Goal: Transaction & Acquisition: Purchase product/service

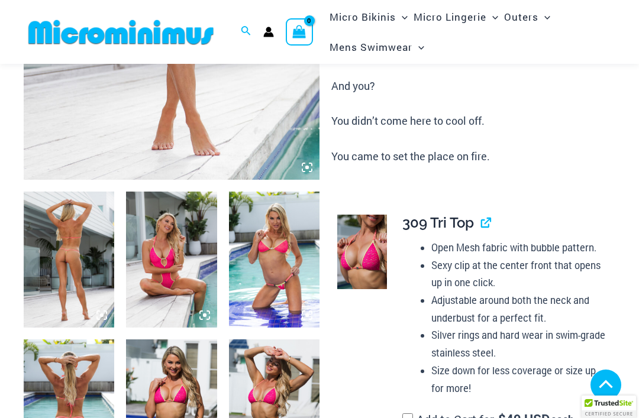
scroll to position [418, 0]
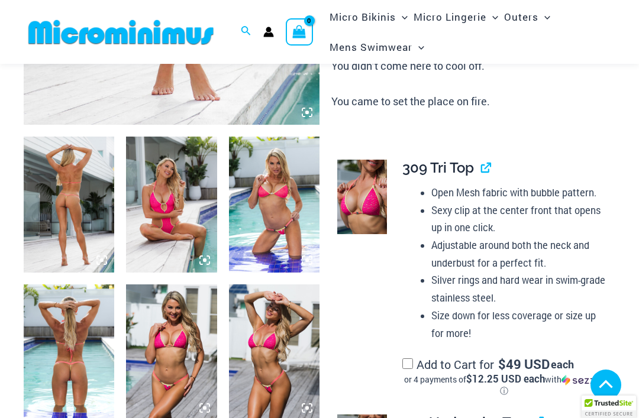
click at [57, 197] on img at bounding box center [69, 205] width 91 height 136
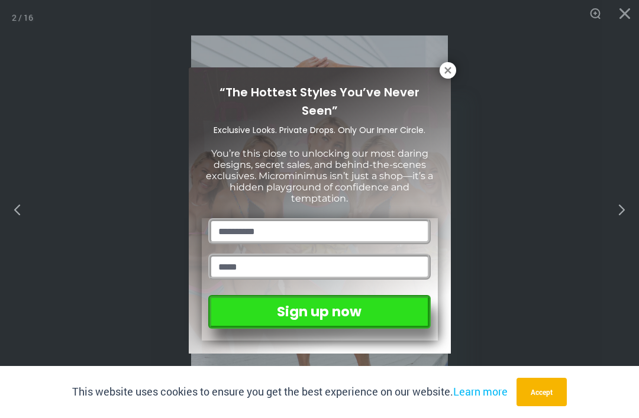
click at [556, 407] on button "Accept" at bounding box center [542, 392] width 50 height 28
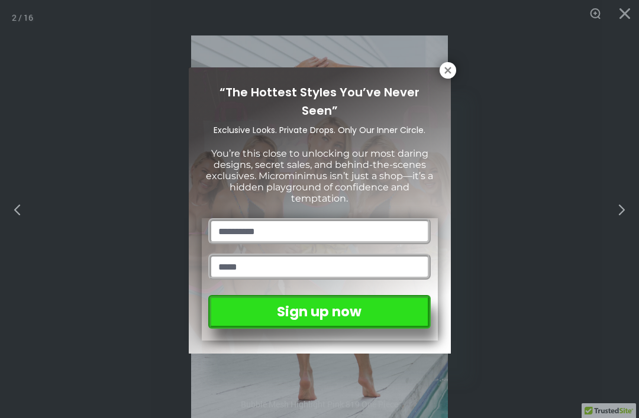
click at [451, 68] on icon at bounding box center [448, 70] width 11 height 11
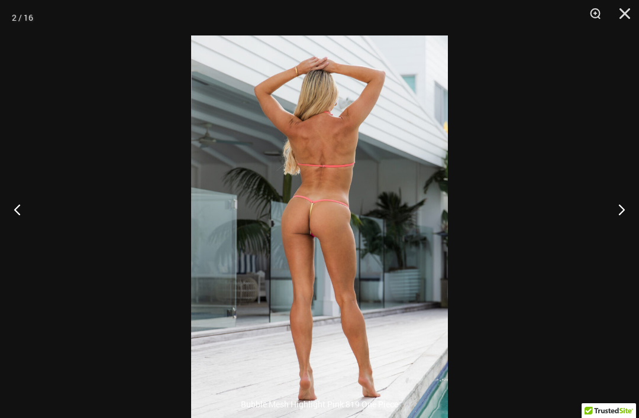
click at [626, 231] on button "Next" at bounding box center [617, 209] width 44 height 59
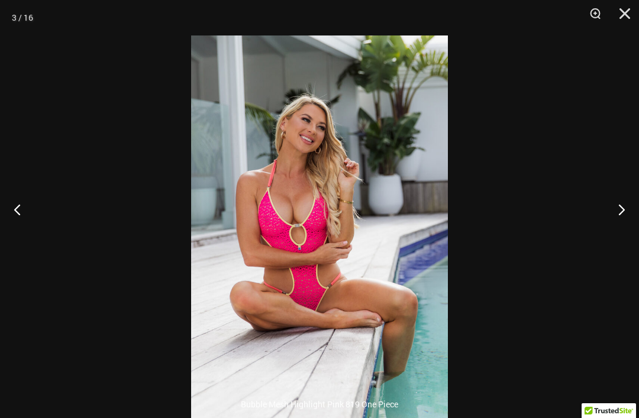
click at [623, 233] on button "Next" at bounding box center [617, 209] width 44 height 59
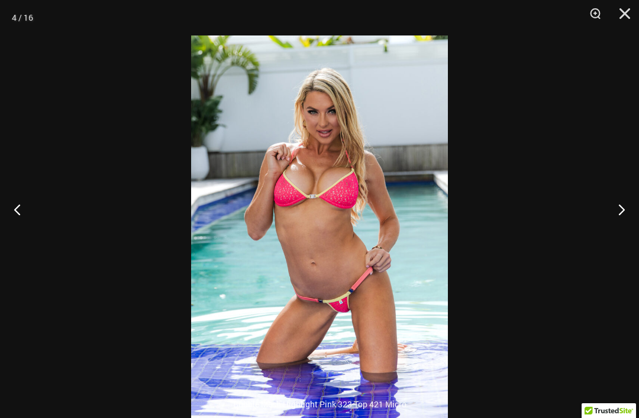
click at [621, 239] on button "Next" at bounding box center [617, 209] width 44 height 59
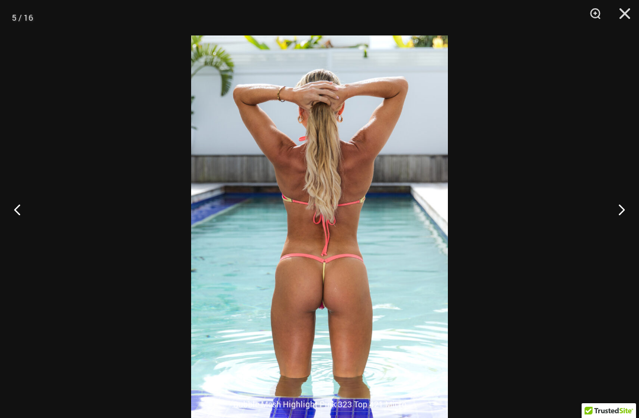
click at [623, 231] on button "Next" at bounding box center [617, 209] width 44 height 59
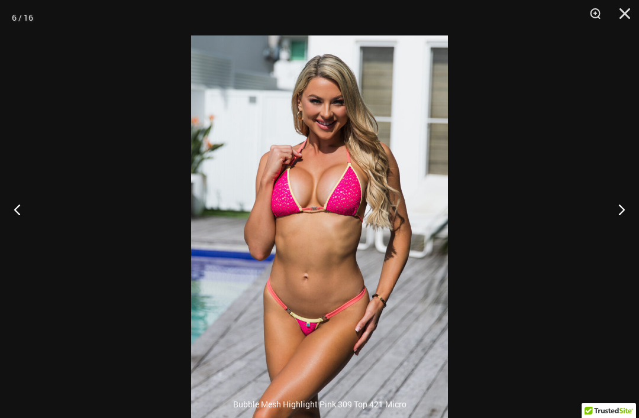
click at [623, 235] on button "Next" at bounding box center [617, 209] width 44 height 59
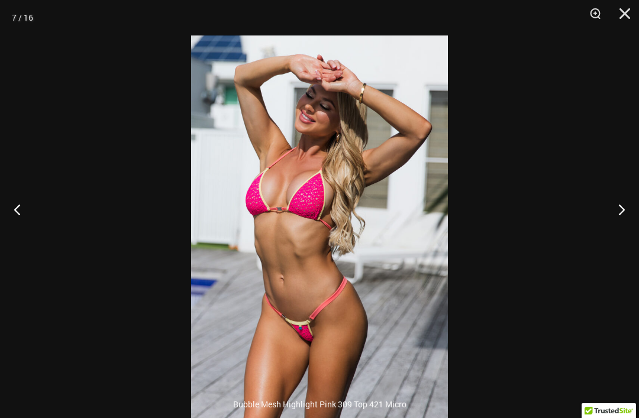
click at [621, 232] on button "Next" at bounding box center [617, 209] width 44 height 59
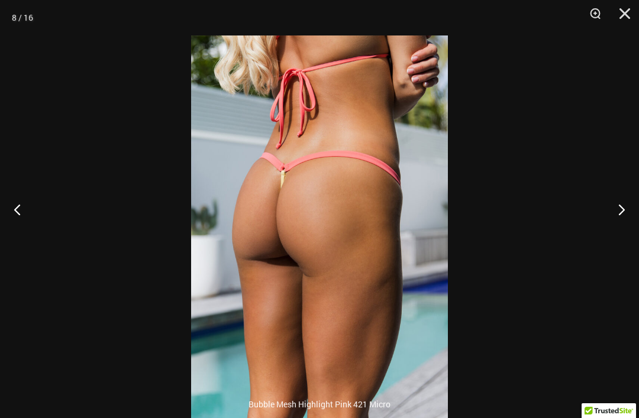
click at [617, 226] on button "Next" at bounding box center [617, 209] width 44 height 59
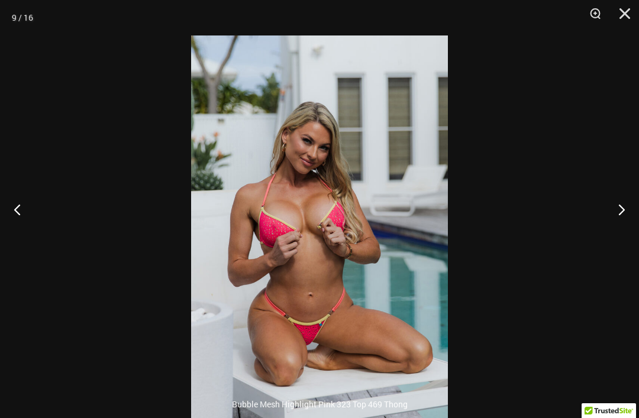
click at [619, 16] on button "Close" at bounding box center [621, 18] width 30 height 36
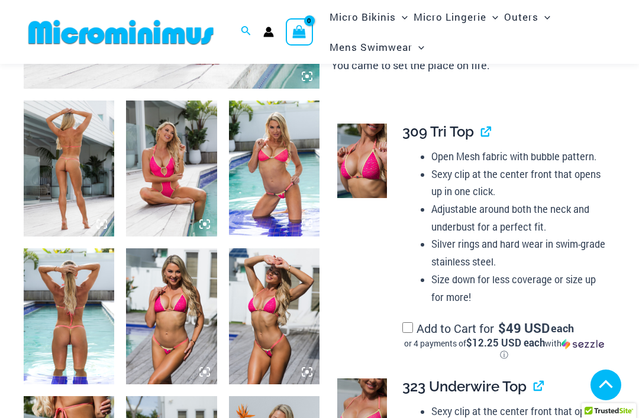
scroll to position [456, 0]
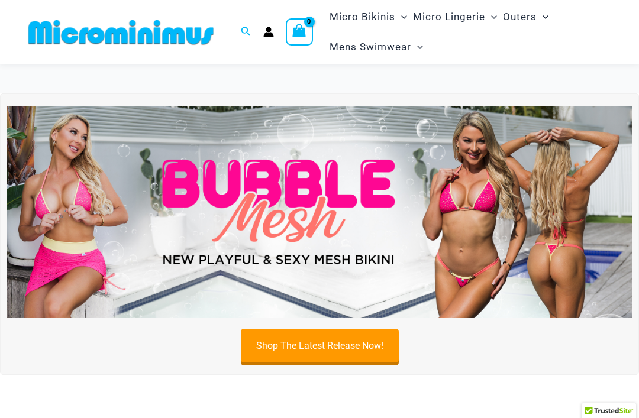
scroll to position [133, 0]
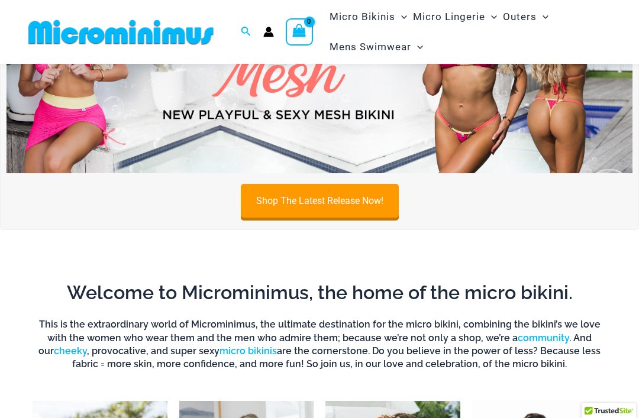
click at [360, 207] on link "Shop The Latest Release Now!" at bounding box center [320, 201] width 158 height 34
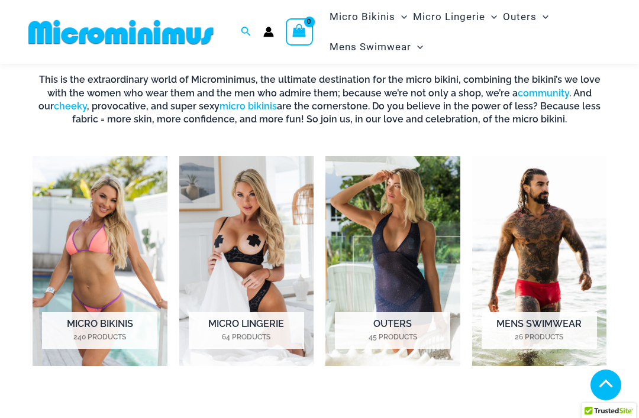
scroll to position [390, 0]
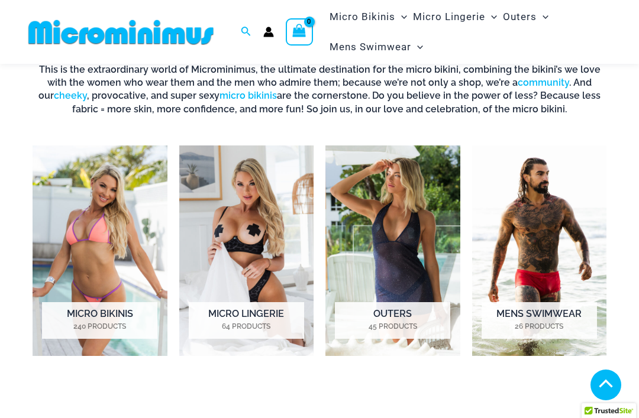
click at [90, 318] on h2 "Micro Bikinis 240 Products" at bounding box center [99, 320] width 115 height 37
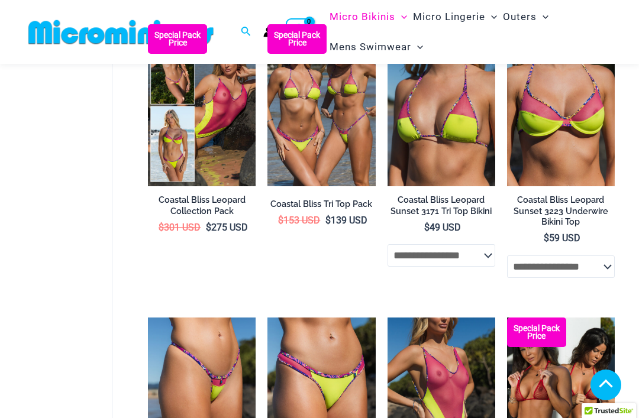
scroll to position [2184, 0]
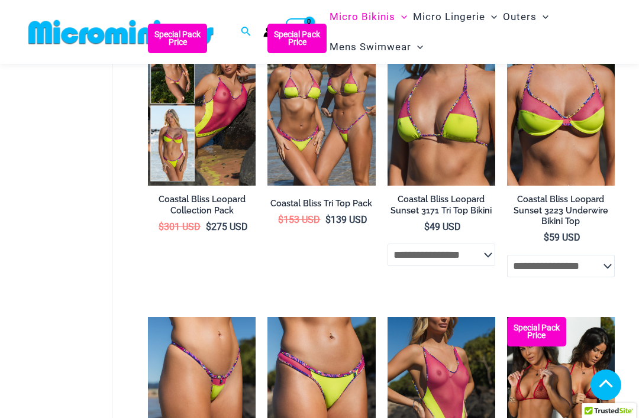
click at [481, 253] on select "**********" at bounding box center [442, 255] width 108 height 22
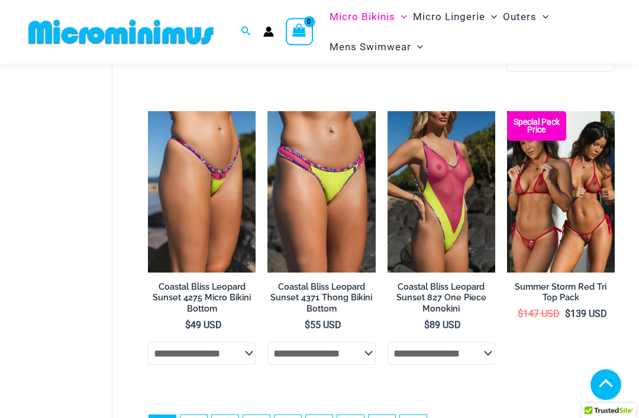
click at [362, 355] on select "**********" at bounding box center [321, 354] width 108 height 22
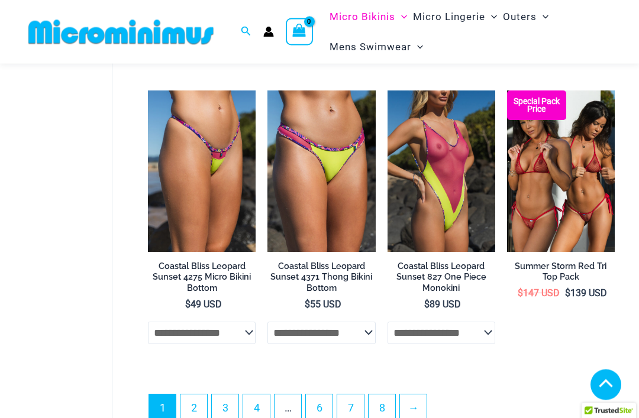
scroll to position [2411, 0]
click at [194, 403] on link "2" at bounding box center [193, 408] width 27 height 27
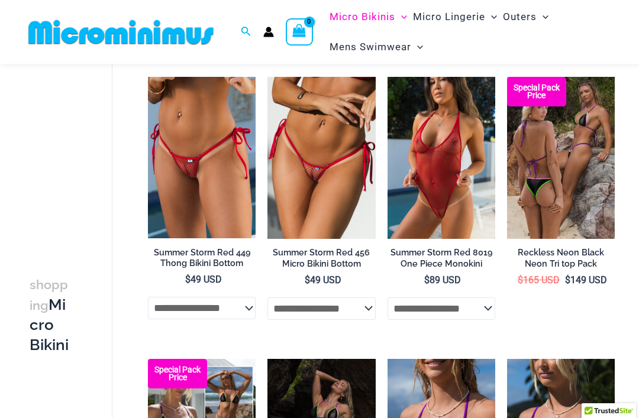
click at [481, 301] on select "**********" at bounding box center [442, 309] width 108 height 22
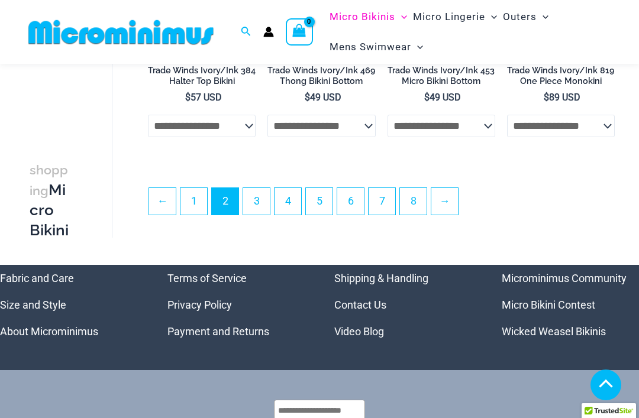
scroll to position [2278, 0]
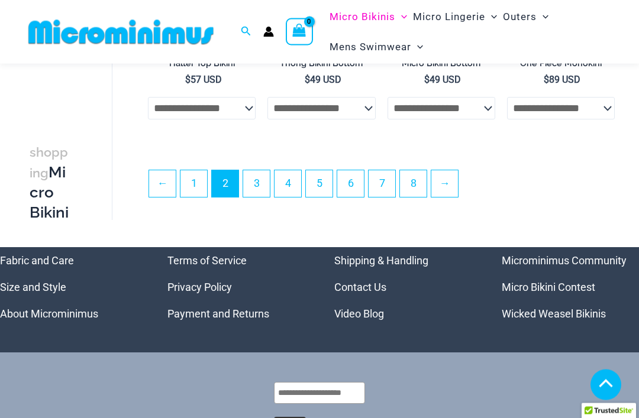
click at [265, 187] on link "3" at bounding box center [256, 184] width 27 height 27
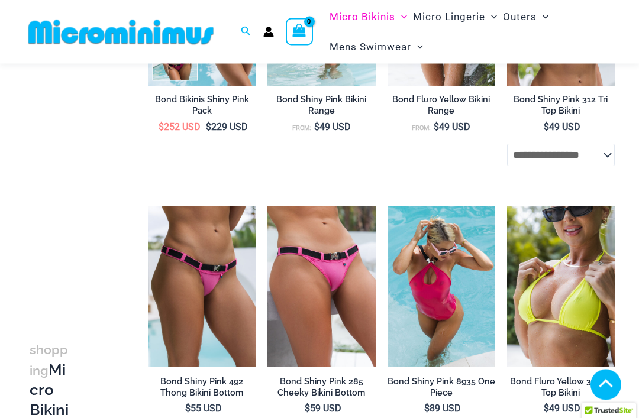
scroll to position [1152, 0]
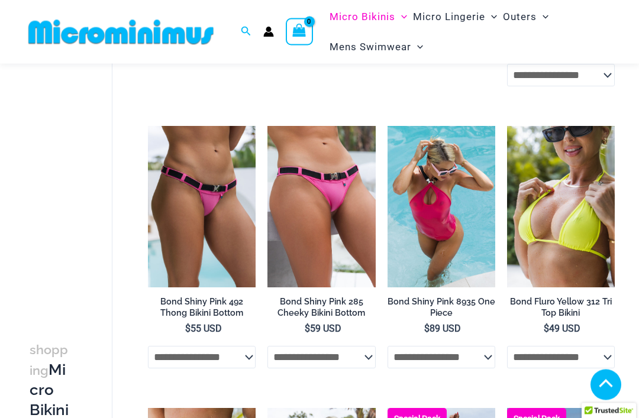
click at [195, 367] on select "**********" at bounding box center [202, 358] width 108 height 22
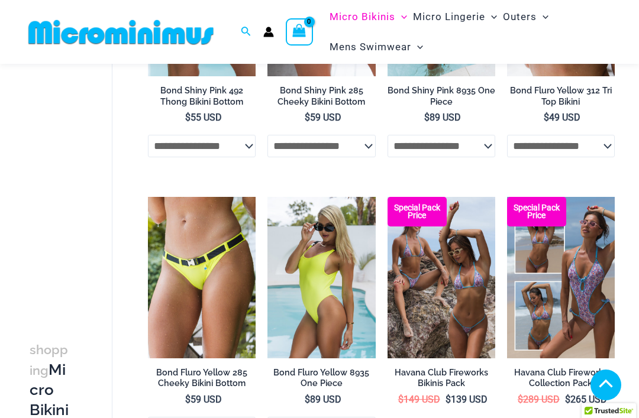
scroll to position [1451, 0]
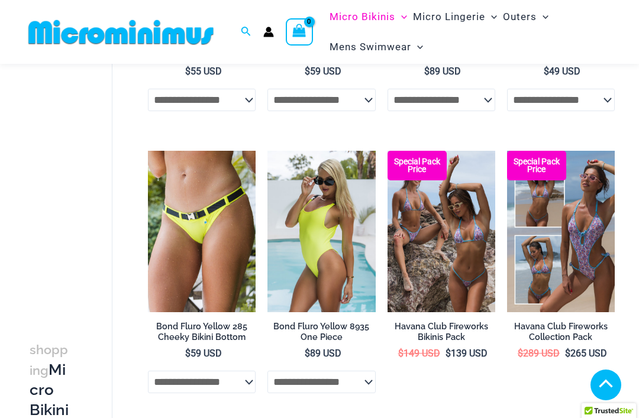
click at [184, 385] on select "**********" at bounding box center [202, 382] width 108 height 22
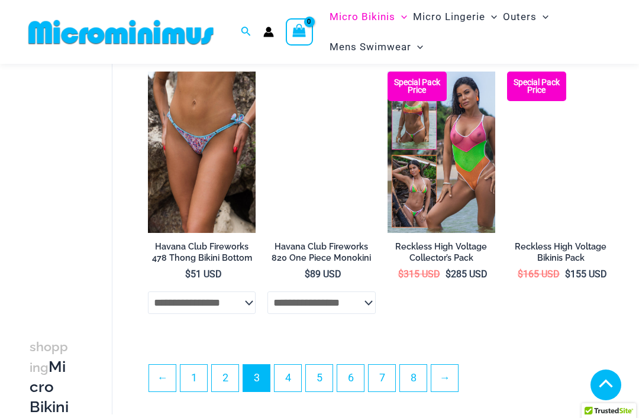
scroll to position [2211, 0]
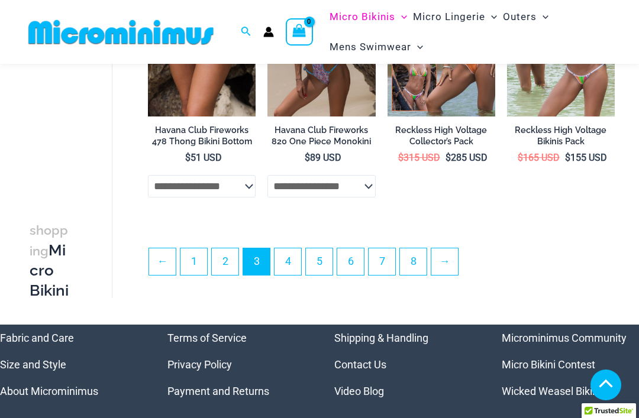
click at [284, 263] on link "4" at bounding box center [288, 262] width 27 height 27
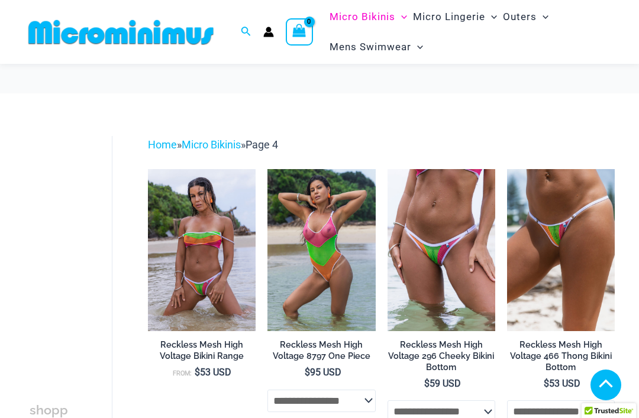
scroll to position [318, 0]
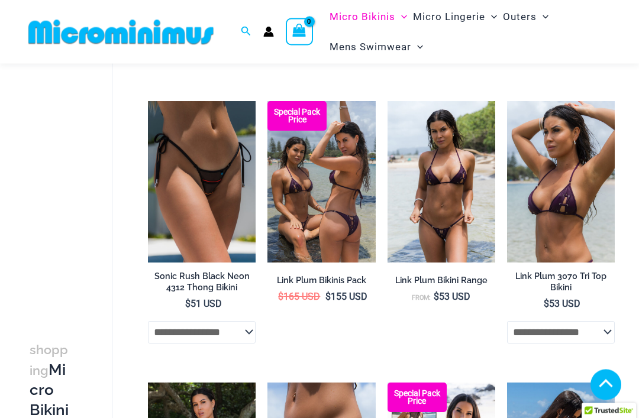
click at [175, 337] on select "**********" at bounding box center [202, 333] width 108 height 22
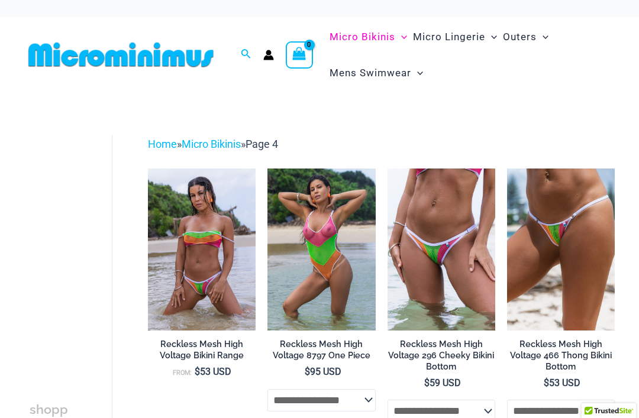
scroll to position [0, 0]
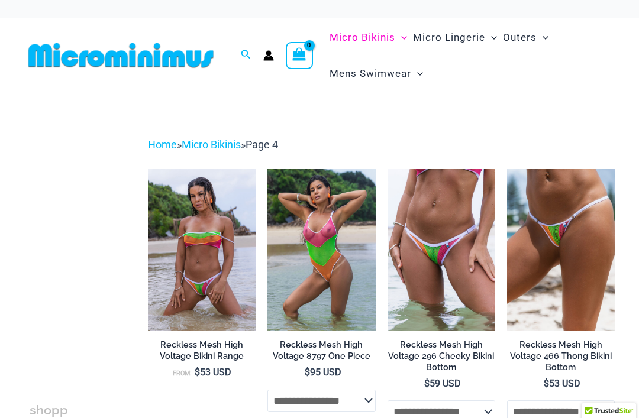
click at [125, 51] on img at bounding box center [121, 55] width 195 height 27
